Goal: Task Accomplishment & Management: Complete application form

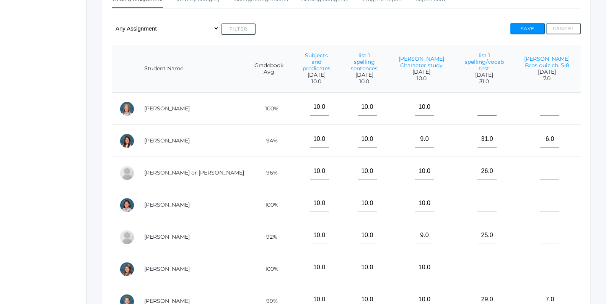
click at [487, 104] on input"] "text" at bounding box center [486, 107] width 19 height 17
type input"] "31"
click at [556, 104] on input"] "text" at bounding box center [549, 107] width 19 height 17
type input"] "6"
click at [553, 164] on input"] "text" at bounding box center [549, 171] width 19 height 17
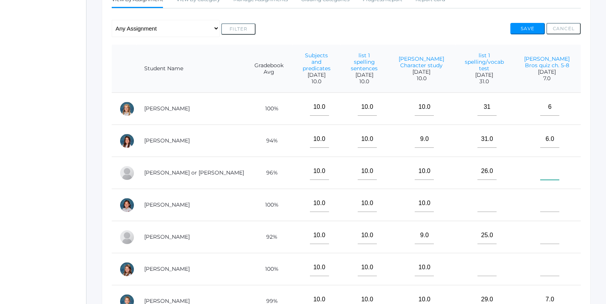
scroll to position [165, 0]
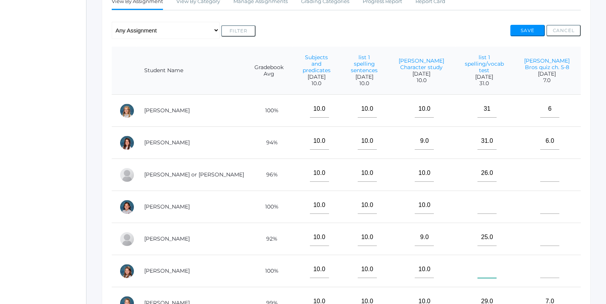
click at [491, 261] on input"] "text" at bounding box center [486, 269] width 19 height 17
type input"] "31"
click at [559, 268] on input"] "text" at bounding box center [549, 269] width 19 height 17
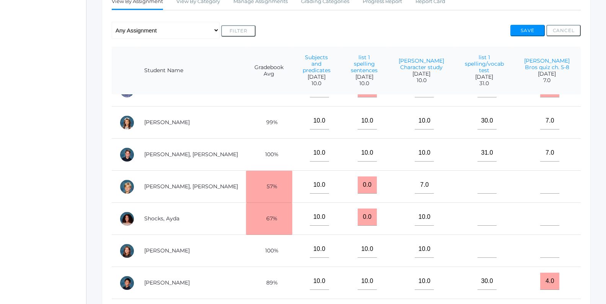
scroll to position [374, 0]
type input"] "7"
click at [485, 208] on input"] "text" at bounding box center [486, 216] width 19 height 17
type input"] "28"
click at [550, 208] on input"] "text" at bounding box center [549, 216] width 19 height 17
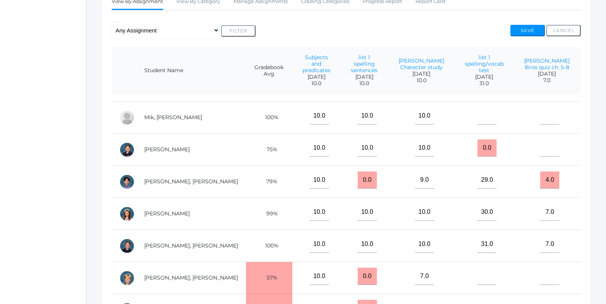
scroll to position [274, 0]
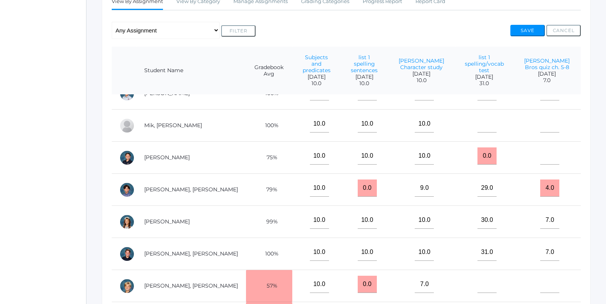
type input"] "6"
click at [492, 119] on input"] "text" at bounding box center [486, 123] width 19 height 17
type input"] "31"
click at [551, 115] on input"] "text" at bounding box center [549, 123] width 19 height 17
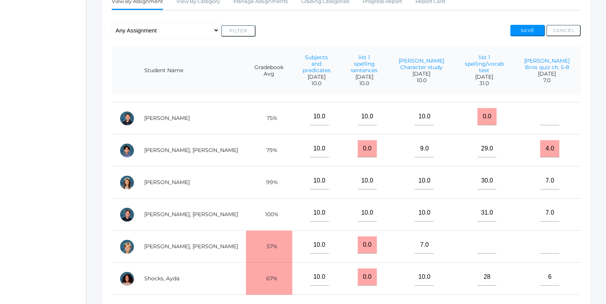
scroll to position [374, 0]
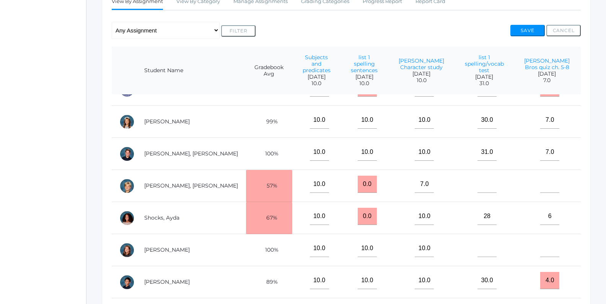
type input"] "7"
drag, startPoint x: 493, startPoint y: 205, endPoint x: 485, endPoint y: 204, distance: 8.1
click at [485, 208] on input"] "28" at bounding box center [486, 216] width 19 height 17
click at [554, 210] on input"] "6" at bounding box center [549, 216] width 19 height 17
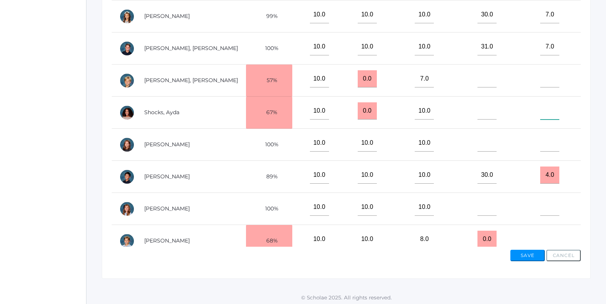
scroll to position [272, 0]
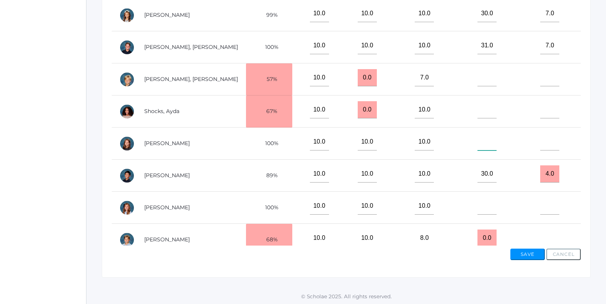
click at [481, 138] on input"] "text" at bounding box center [486, 141] width 19 height 17
type input"] "28"
click at [551, 133] on input"] "text" at bounding box center [549, 141] width 19 height 17
type input"] "6"
click at [487, 109] on td at bounding box center [484, 112] width 58 height 32
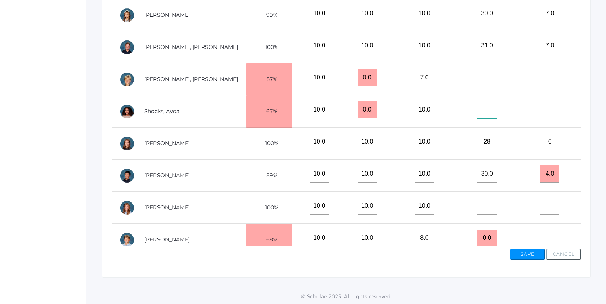
click at [486, 101] on input"] "text" at bounding box center [486, 109] width 19 height 17
type input"] "31"
click at [546, 102] on input"] "text" at bounding box center [549, 109] width 19 height 17
type input"] "6"
click at [486, 75] on input"] "text" at bounding box center [486, 77] width 19 height 17
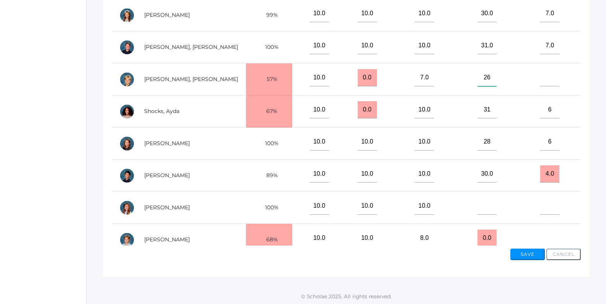
type input"] "26"
click at [554, 71] on input"] "text" at bounding box center [549, 77] width 19 height 17
type input"] "7"
drag, startPoint x: 496, startPoint y: 228, endPoint x: 479, endPoint y: 229, distance: 16.5
click at [479, 230] on input "0.0" at bounding box center [486, 238] width 19 height 17
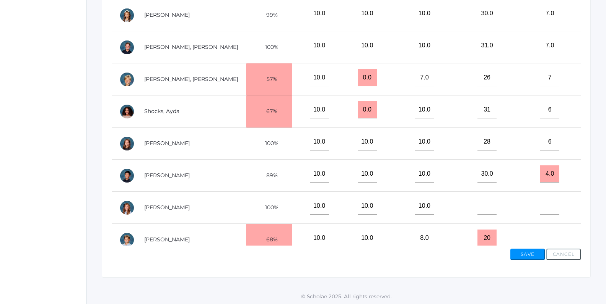
type input "20"
click at [551, 234] on input"] "text" at bounding box center [549, 238] width 19 height 17
type input"] "6"
click at [485, 198] on input"] "text" at bounding box center [486, 206] width 19 height 17
type input"] "0"
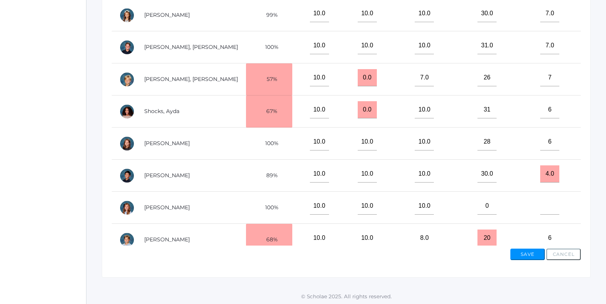
click at [564, 198] on td at bounding box center [547, 208] width 68 height 32
click at [551, 198] on input"] "text" at bounding box center [549, 206] width 19 height 17
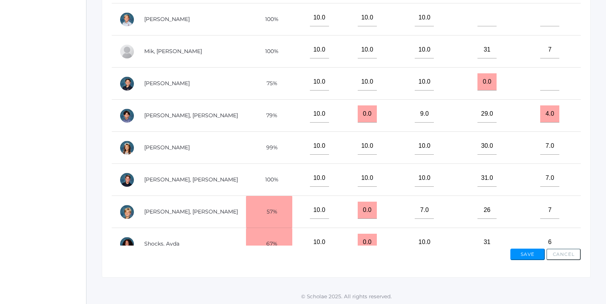
scroll to position [189, 0]
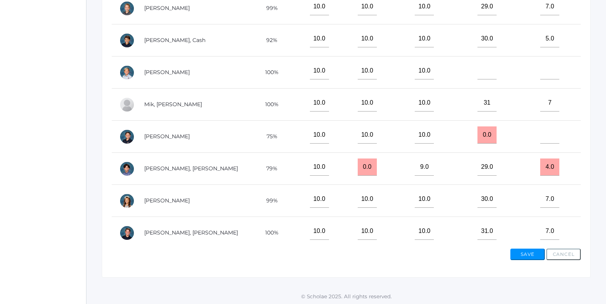
type input"] "0"
click at [551, 131] on input"] "text" at bounding box center [549, 135] width 19 height 17
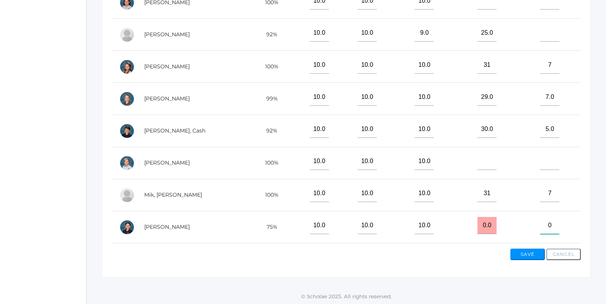
scroll to position [88, 0]
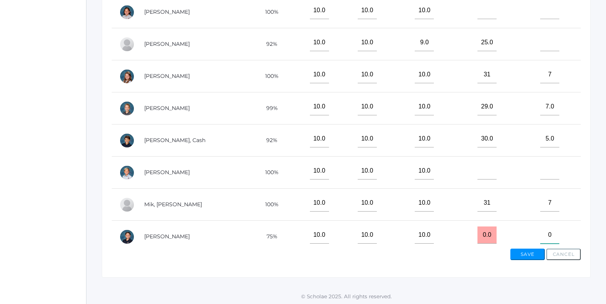
type input"] "0"
click at [486, 165] on input"] "text" at bounding box center [486, 171] width 19 height 17
type input"] "0"
click at [550, 163] on input"] "text" at bounding box center [549, 171] width 19 height 17
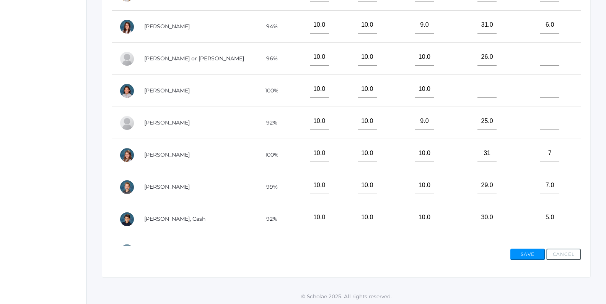
scroll to position [0, 0]
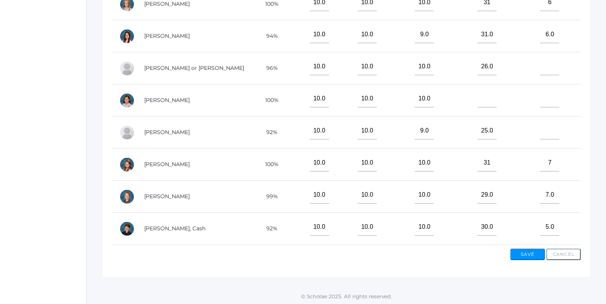
type input"] "0"
click at [488, 96] on input"] "text" at bounding box center [486, 98] width 19 height 17
click at [550, 95] on input"] "text" at bounding box center [549, 98] width 19 height 17
type input"] "6"
click at [488, 96] on input"] "text" at bounding box center [486, 98] width 19 height 17
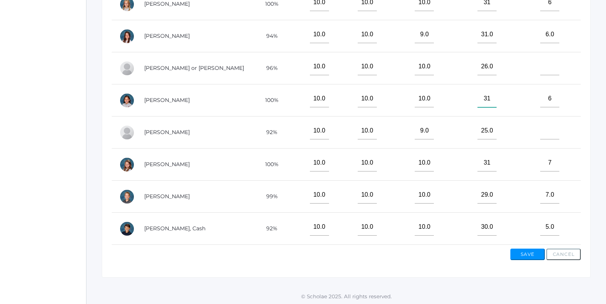
type input"] "31"
click at [551, 124] on input"] "text" at bounding box center [549, 130] width 19 height 17
type input"] "0"
click at [553, 60] on input"] "text" at bounding box center [549, 66] width 19 height 17
type input"] "0"
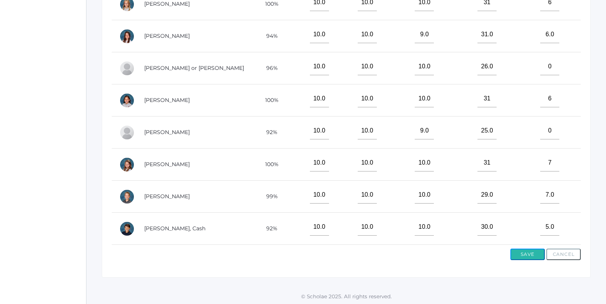
click at [527, 250] on button "Save" at bounding box center [527, 254] width 34 height 11
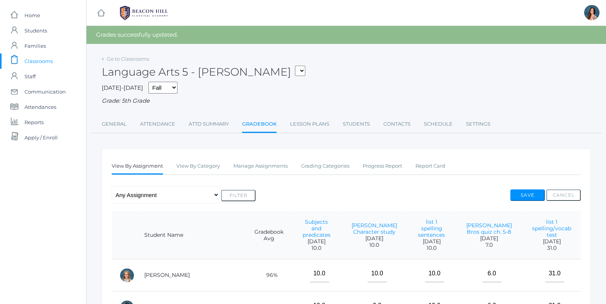
click at [295, 66] on select "05ART - Art 5 Salazar 05CITIZEN - Citizenship and Stewardship 5 Salazar 05CITIZ…" at bounding box center [300, 71] width 10 height 10
select select "1966"
click option "05SOCS - Social Studies 5 [PERSON_NAME]" at bounding box center [0, 0] width 0 height 0
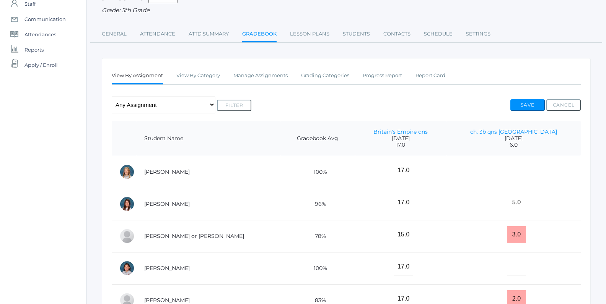
scroll to position [76, 0]
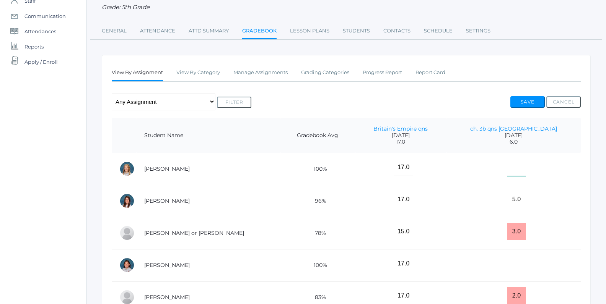
click at [526, 171] on input"] "text" at bounding box center [516, 167] width 19 height 17
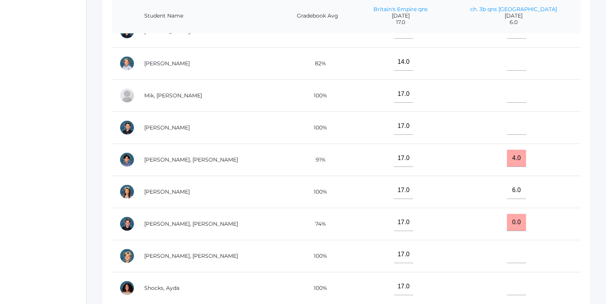
scroll to position [322, 0]
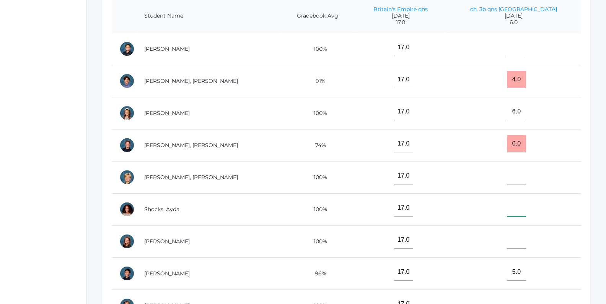
click at [526, 208] on input"] "text" at bounding box center [516, 208] width 19 height 17
type input"] "7"
click at [524, 237] on input"] "text" at bounding box center [516, 240] width 19 height 17
type input"] "7"
drag, startPoint x: 535, startPoint y: 202, endPoint x: 529, endPoint y: 204, distance: 6.4
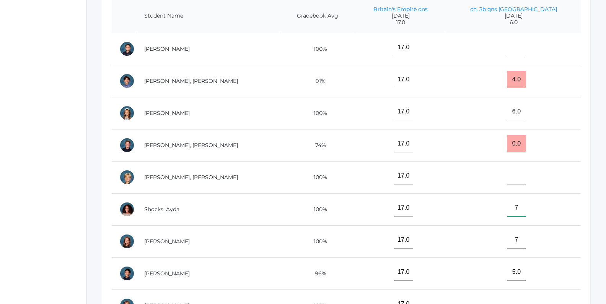
click at [526, 204] on input"] "7" at bounding box center [516, 208] width 19 height 17
type input"] "6"
drag, startPoint x: 534, startPoint y: 234, endPoint x: 527, endPoint y: 235, distance: 7.3
click at [526, 235] on input"] "7" at bounding box center [516, 240] width 19 height 17
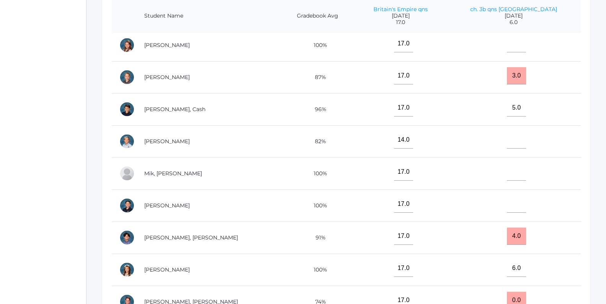
scroll to position [157, 0]
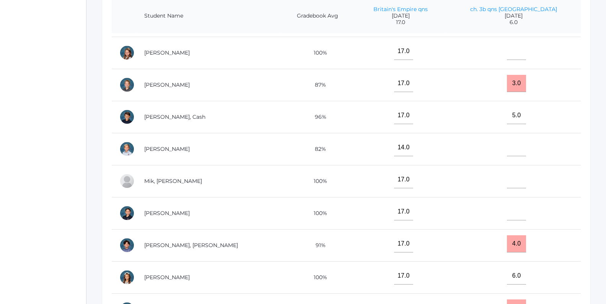
type input"] "6"
click at [526, 51] on input"] "text" at bounding box center [516, 51] width 19 height 17
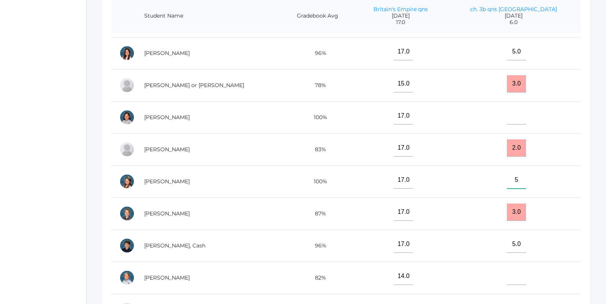
scroll to position [0, 0]
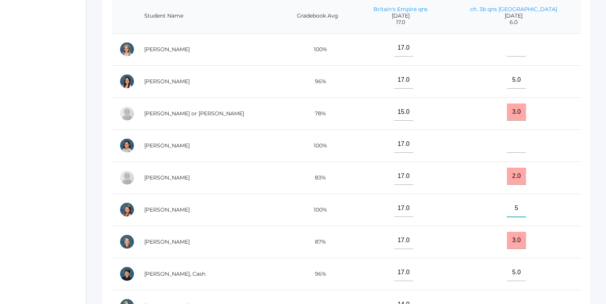
type input"] "5"
click at [526, 52] on input"] "text" at bounding box center [516, 47] width 19 height 17
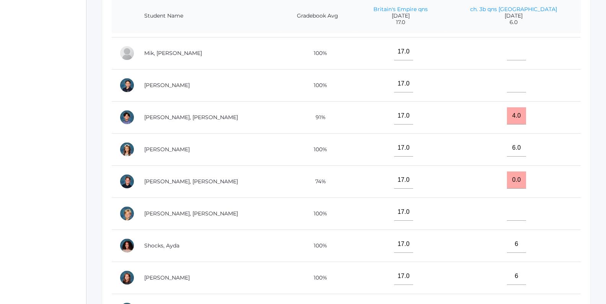
scroll to position [286, 0]
type input"] "6"
click at [526, 211] on input"] "text" at bounding box center [516, 211] width 19 height 17
type input"] "0"
click at [526, 52] on input"] "text" at bounding box center [516, 50] width 19 height 17
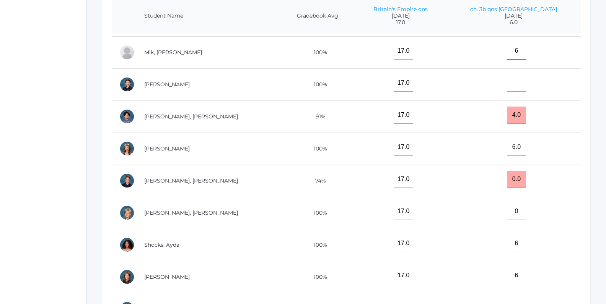
type input"] "6"
click at [526, 82] on input"] "text" at bounding box center [516, 83] width 19 height 17
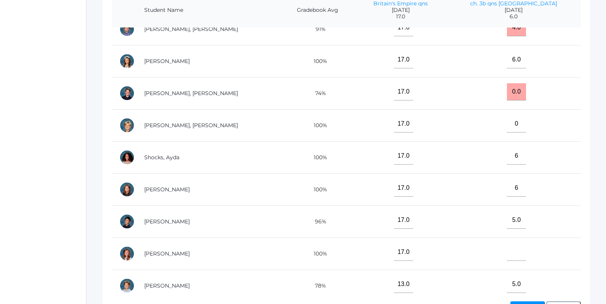
scroll to position [254, 0]
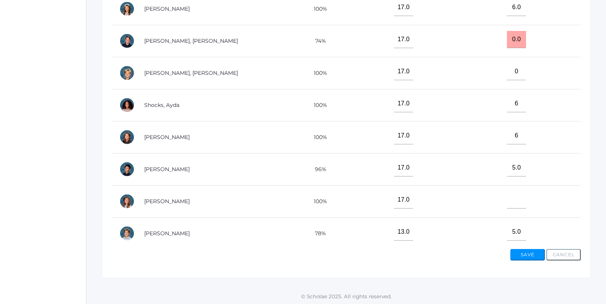
type input"] "0"
click at [526, 196] on input"] "text" at bounding box center [516, 200] width 19 height 17
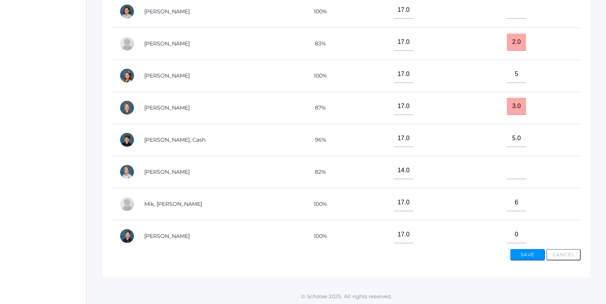
scroll to position [68, 0]
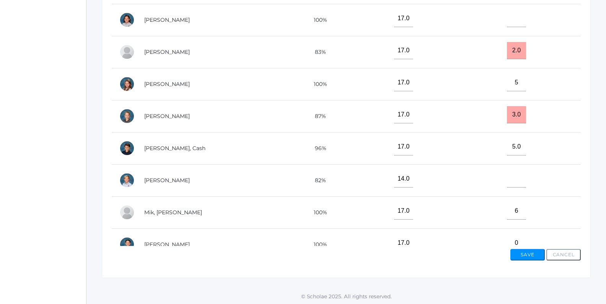
type input"] "0"
click at [526, 180] on input"] "text" at bounding box center [516, 179] width 19 height 17
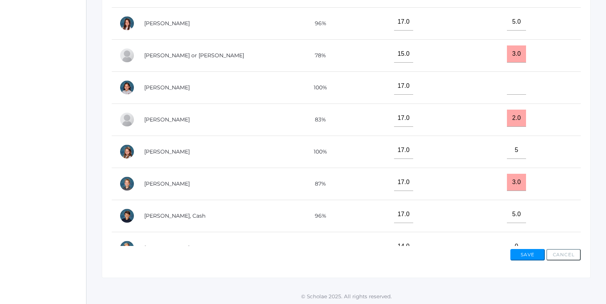
type input"] "0"
click at [526, 85] on input"] "text" at bounding box center [516, 86] width 19 height 17
type input"] "6"
click at [517, 257] on button "Save" at bounding box center [527, 254] width 34 height 11
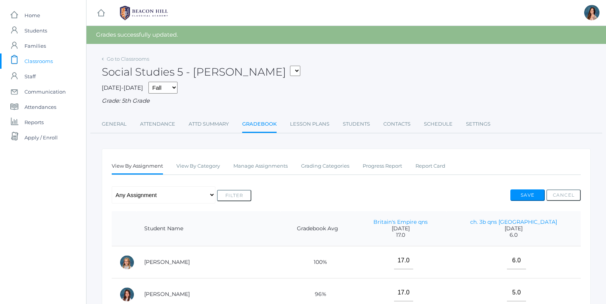
select select "1965"
click option "05SCI - Science 5 [PERSON_NAME]" at bounding box center [0, 0] width 0 height 0
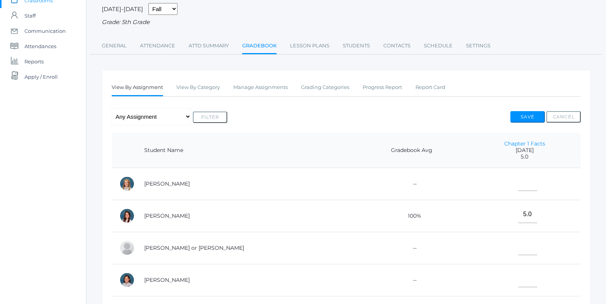
scroll to position [82, 0]
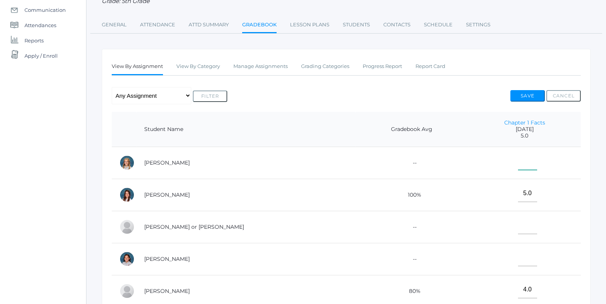
click at [518, 167] on input"] "text" at bounding box center [527, 161] width 19 height 17
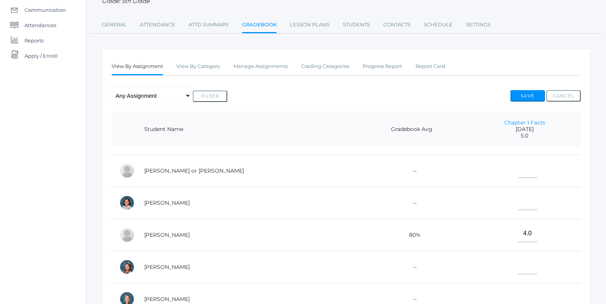
scroll to position [57, 0]
type input"] "5"
click at [518, 202] on input"] "text" at bounding box center [527, 200] width 19 height 17
type input"] "5"
click at [520, 263] on input"] "text" at bounding box center [527, 265] width 19 height 17
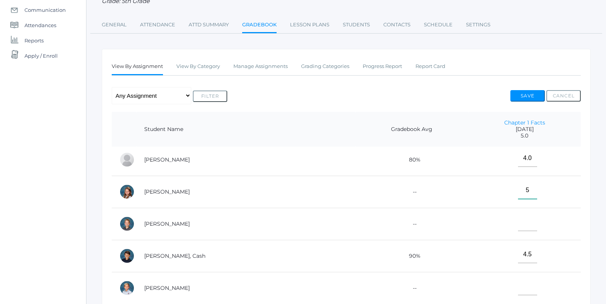
scroll to position [136, 0]
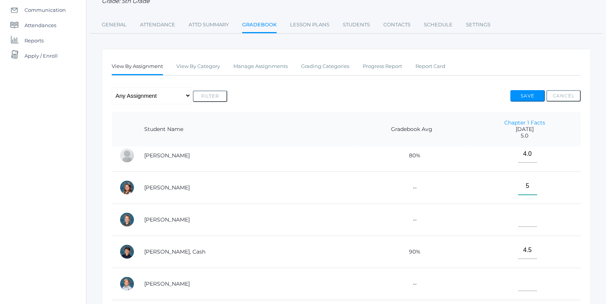
type input"] "5"
click at [518, 218] on input"] "text" at bounding box center [527, 218] width 19 height 17
type input"] "5"
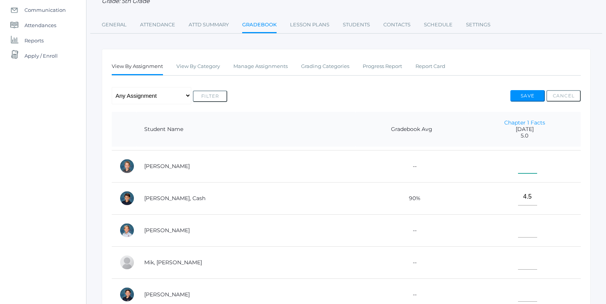
scroll to position [193, 0]
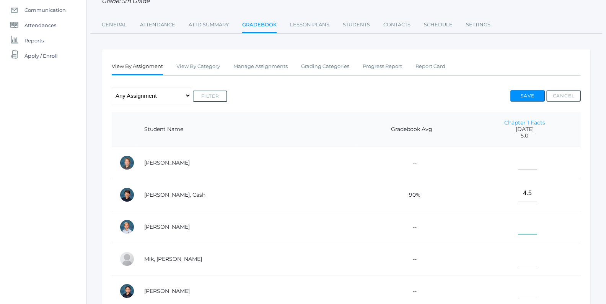
click at [518, 224] on input"] "text" at bounding box center [527, 225] width 19 height 17
type input"] "0"
click at [518, 257] on input"] "text" at bounding box center [527, 257] width 19 height 17
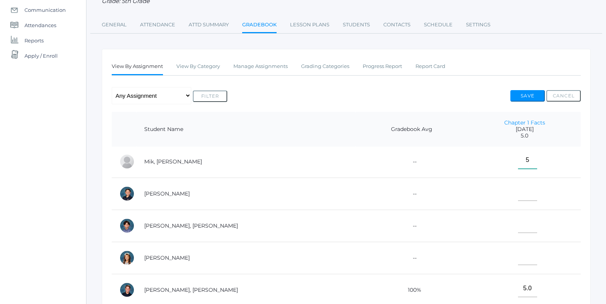
scroll to position [300, 0]
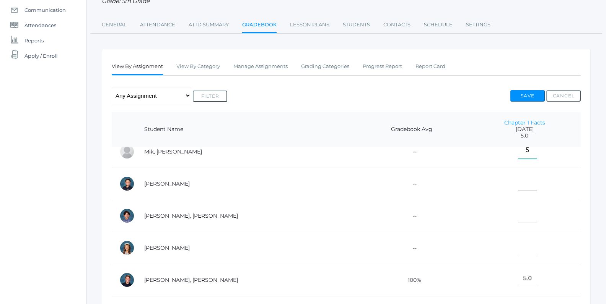
type input"] "5"
click at [518, 185] on input"] "text" at bounding box center [527, 182] width 19 height 17
type input"] "0"
click at [518, 216] on input"] "text" at bounding box center [527, 214] width 19 height 17
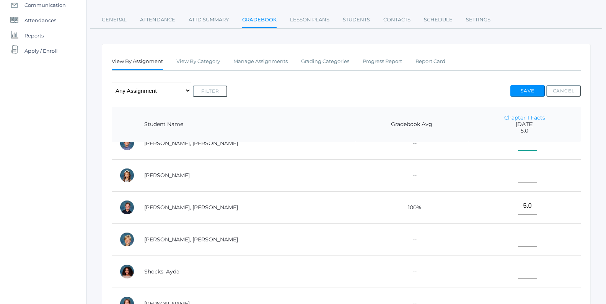
scroll to position [88, 0]
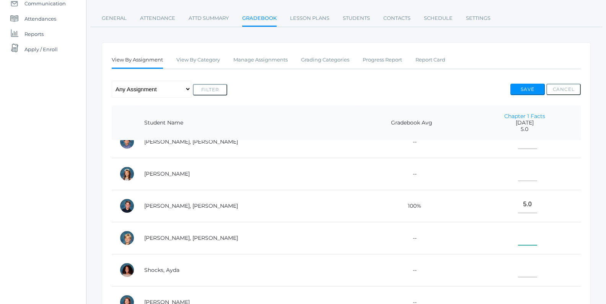
click at [518, 234] on input"] "text" at bounding box center [527, 236] width 19 height 17
type input"] "5"
click at [518, 266] on input"] "text" at bounding box center [527, 268] width 19 height 17
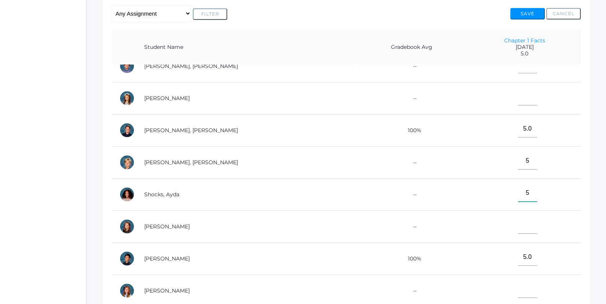
scroll to position [189, 0]
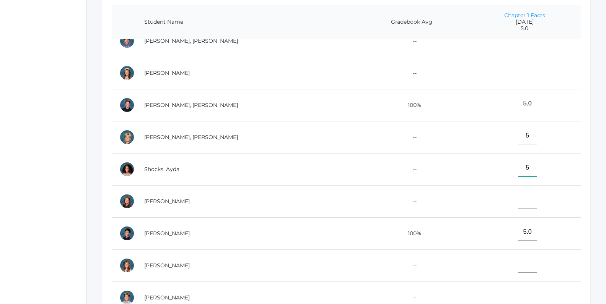
type input"] "5"
click at [518, 198] on input"] "text" at bounding box center [527, 200] width 19 height 17
type input"] "5"
click at [518, 262] on input"] "text" at bounding box center [527, 264] width 19 height 17
type input"] "0"
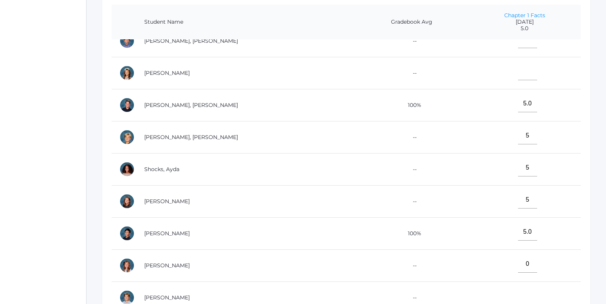
click at [518, 288] on input"] "text" at bounding box center [527, 296] width 19 height 17
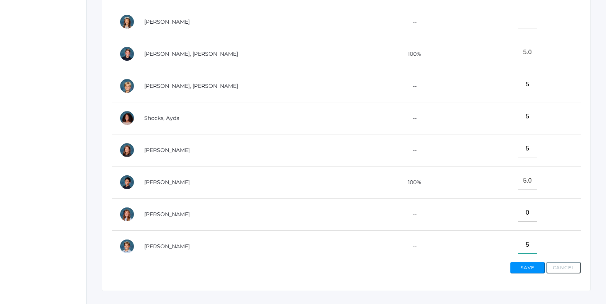
scroll to position [254, 0]
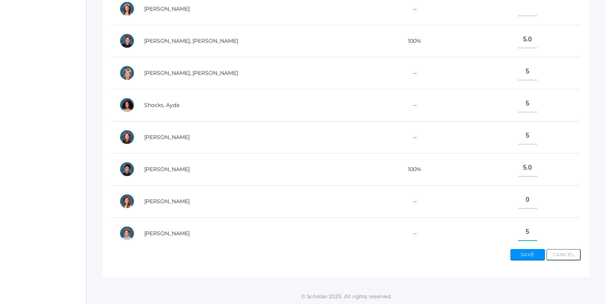
type input"] "5"
click at [524, 254] on button "Save" at bounding box center [527, 254] width 34 height 11
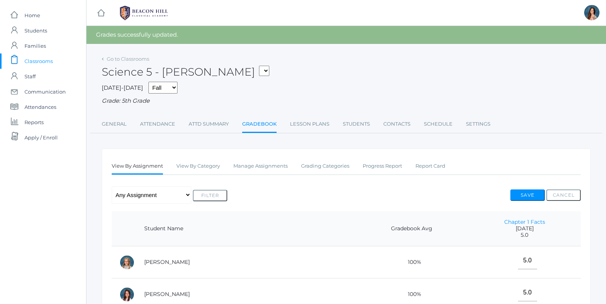
select select "1967"
click option "05LA - Language Arts 5 [PERSON_NAME]" at bounding box center [0, 0] width 0 height 0
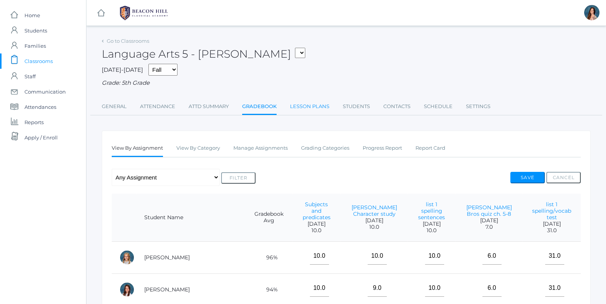
click at [314, 105] on link "Lesson Plans" at bounding box center [309, 106] width 39 height 15
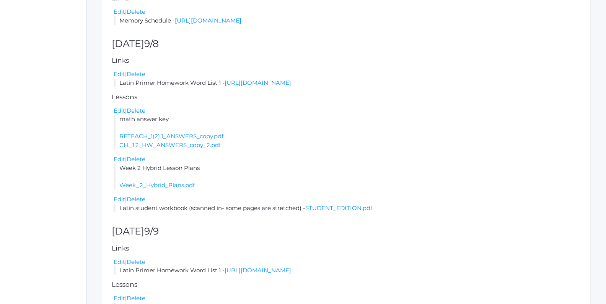
scroll to position [164, 0]
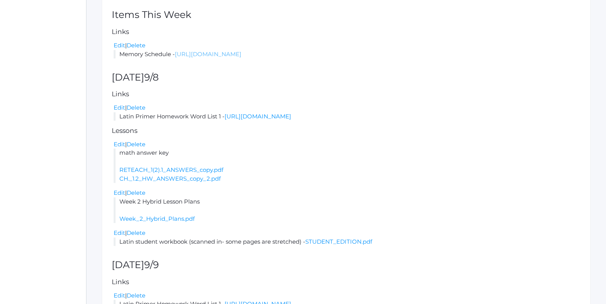
click at [241, 56] on link "[URL][DOMAIN_NAME]" at bounding box center [208, 53] width 67 height 7
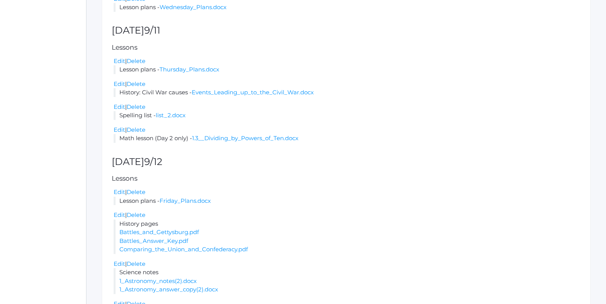
scroll to position [745, 0]
